Goal: Communication & Community: Answer question/provide support

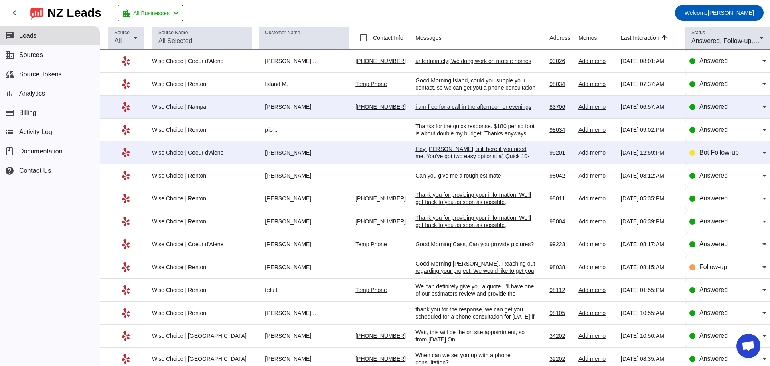
scroll to position [1306, 0]
click at [300, 86] on div "Island M." at bounding box center [304, 83] width 90 height 7
click at [439, 85] on div "Good Morning Island, could you supple your contact, so we can get you a phone c…" at bounding box center [476, 84] width 120 height 14
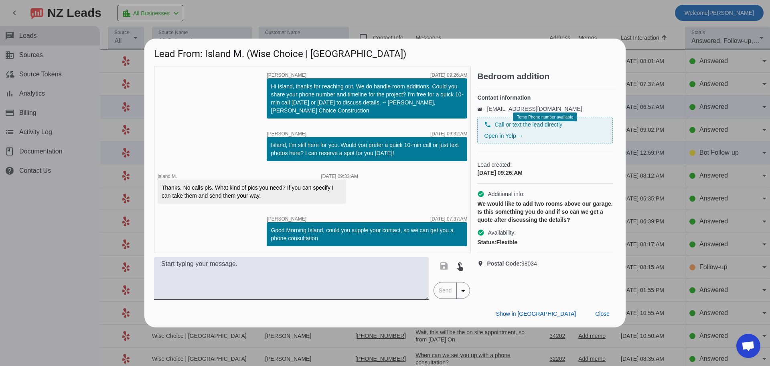
click at [69, 197] on div at bounding box center [385, 183] width 770 height 366
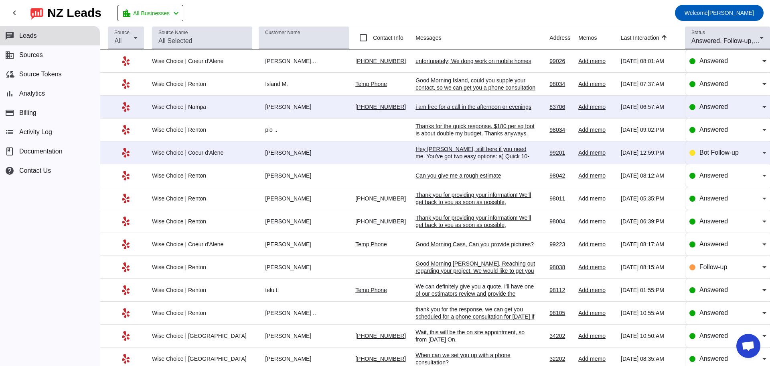
click at [219, 65] on td "Wise Choice | Coeur d'Alene" at bounding box center [205, 61] width 107 height 23
click at [446, 63] on div "unfortunately; We dong work on mobile homes" at bounding box center [476, 60] width 120 height 7
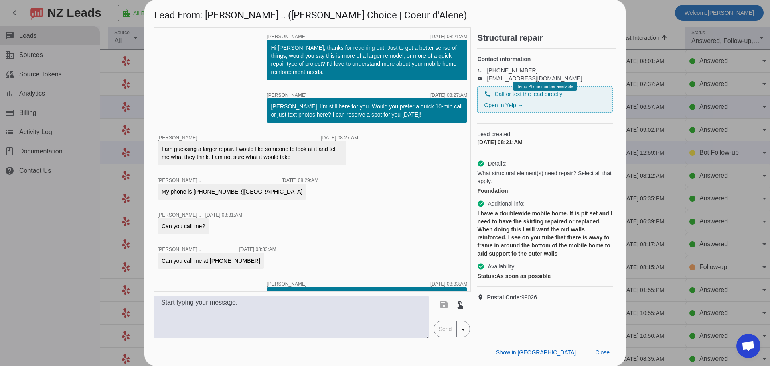
scroll to position [154, 0]
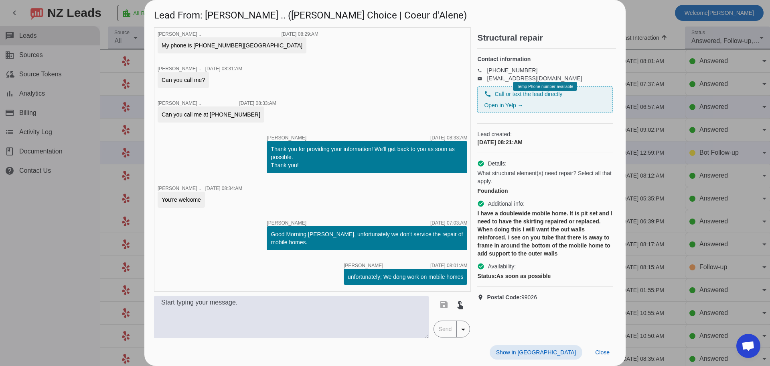
click at [116, 128] on div at bounding box center [385, 183] width 770 height 366
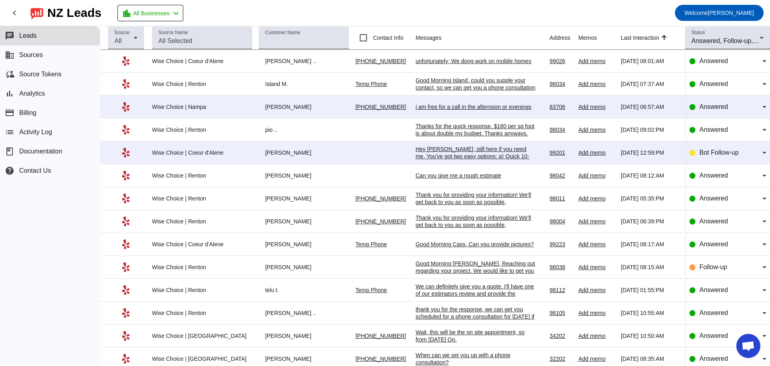
click at [422, 62] on div "unfortunately; We dong work on mobile homes" at bounding box center [476, 60] width 120 height 7
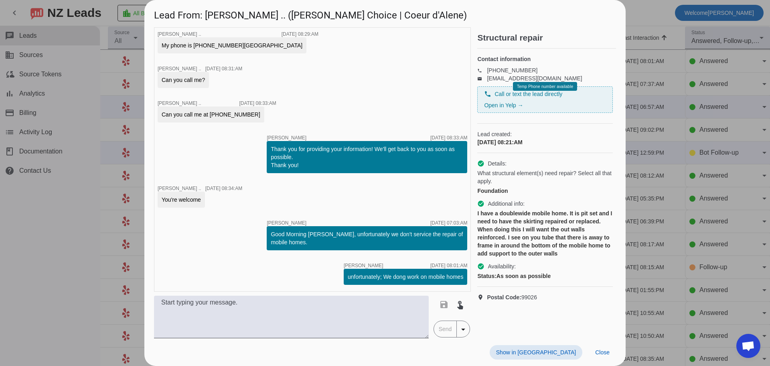
click at [637, 6] on div at bounding box center [385, 183] width 770 height 366
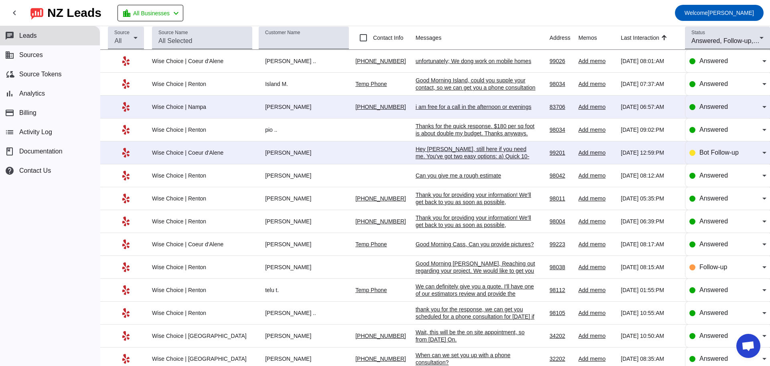
click at [435, 62] on div "unfortunately; We dong work on mobile homes" at bounding box center [476, 60] width 120 height 7
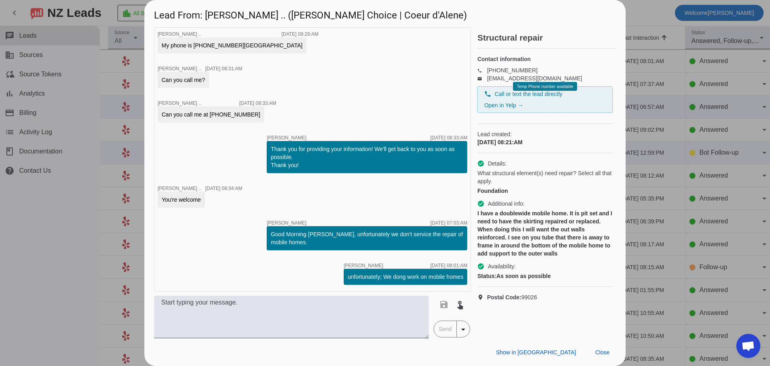
click at [134, 104] on div at bounding box center [385, 183] width 770 height 366
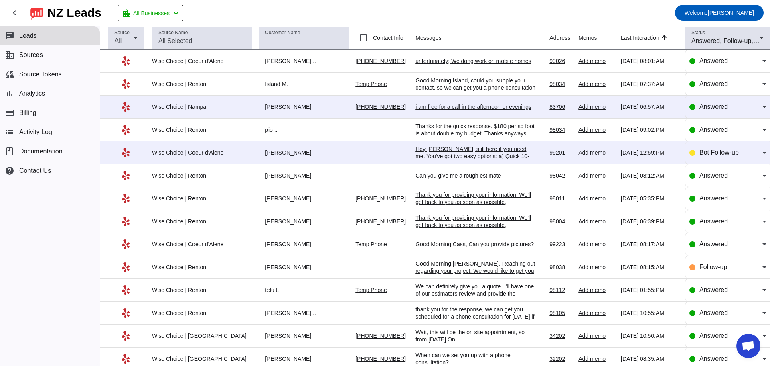
click at [430, 102] on td "i am free for a call in the afternoon or evenings [DATE] 06:57:AM" at bounding box center [483, 106] width 134 height 23
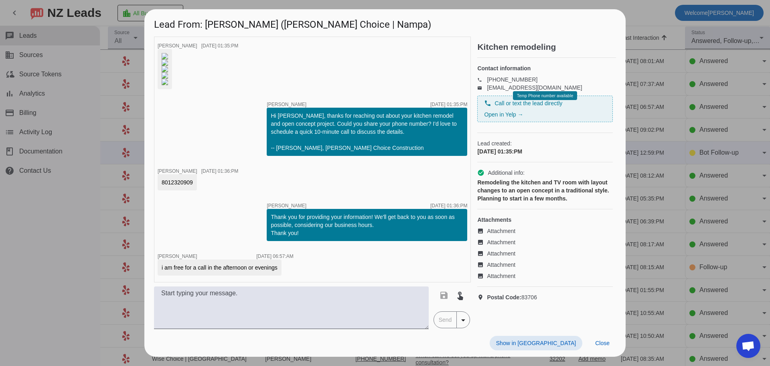
scroll to position [270, 0]
drag, startPoint x: 209, startPoint y: 14, endPoint x: 244, endPoint y: 18, distance: 35.6
click at [244, 18] on h1 "Lead From: [PERSON_NAME] ([PERSON_NAME] Choice | Nampa)" at bounding box center [384, 22] width 481 height 27
copy h1 "[PERSON_NAME]"
